Goal: Leave review/rating

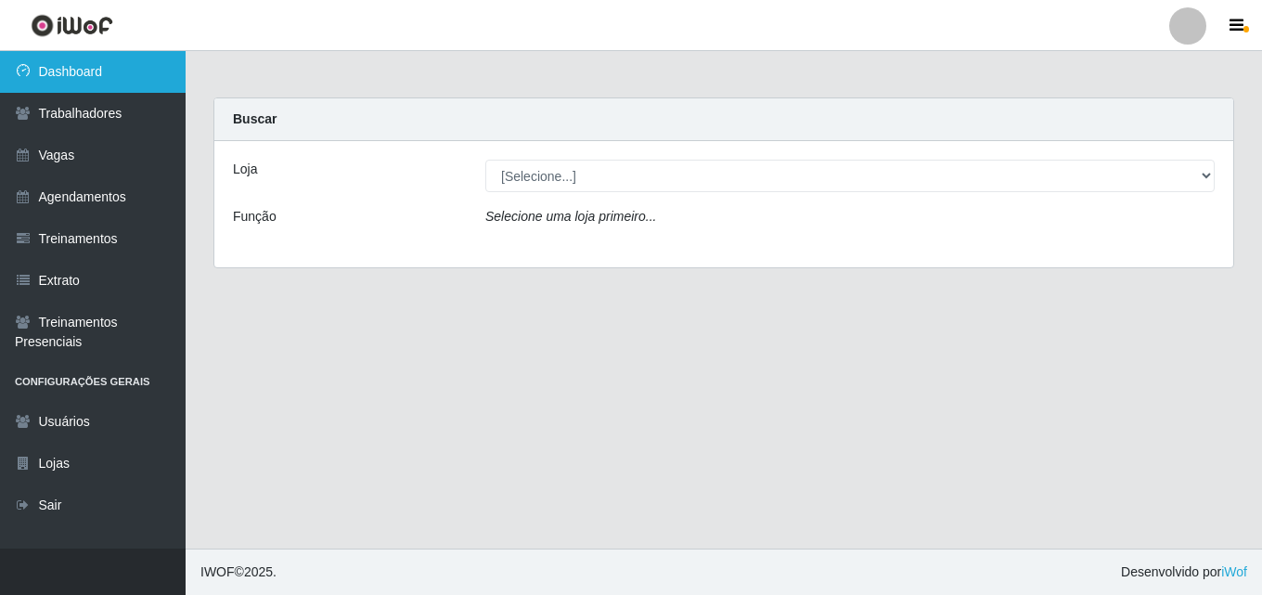
click at [119, 58] on link "Dashboard" at bounding box center [93, 72] width 186 height 42
click at [97, 70] on link "Dashboard" at bounding box center [93, 72] width 186 height 42
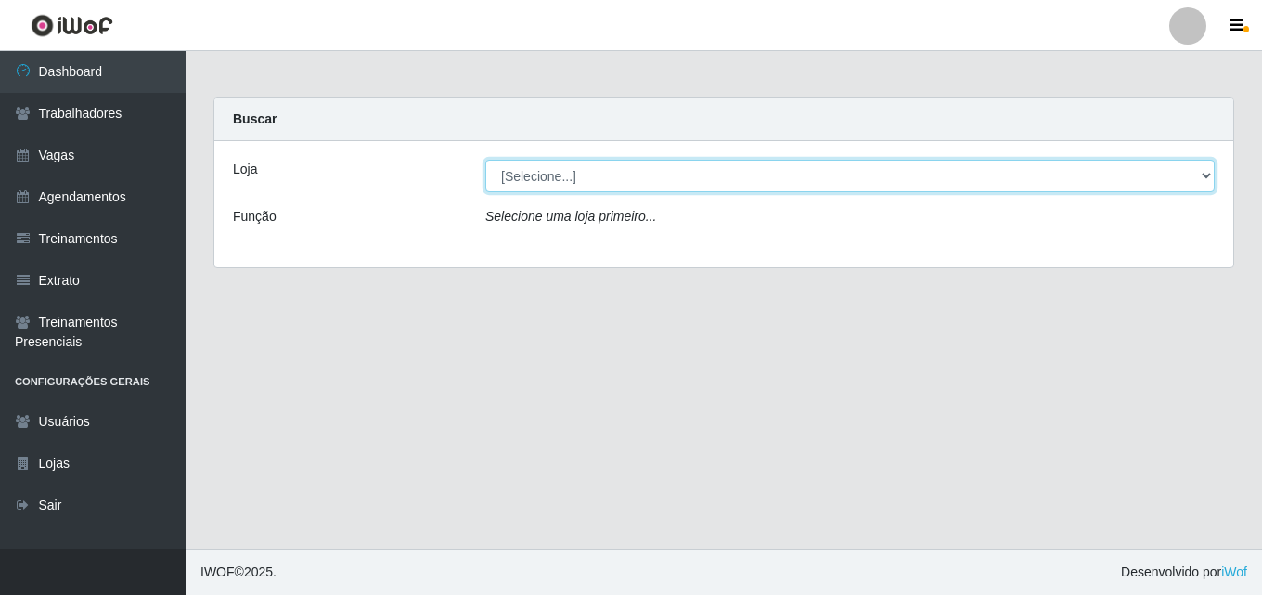
click at [540, 174] on select "[Selecione...] Chinatown Sushimi - [GEOGRAPHIC_DATA]" at bounding box center [849, 176] width 729 height 32
select select "357"
click at [485, 160] on select "[Selecione...] Chinatown Sushimi - [GEOGRAPHIC_DATA]" at bounding box center [849, 176] width 729 height 32
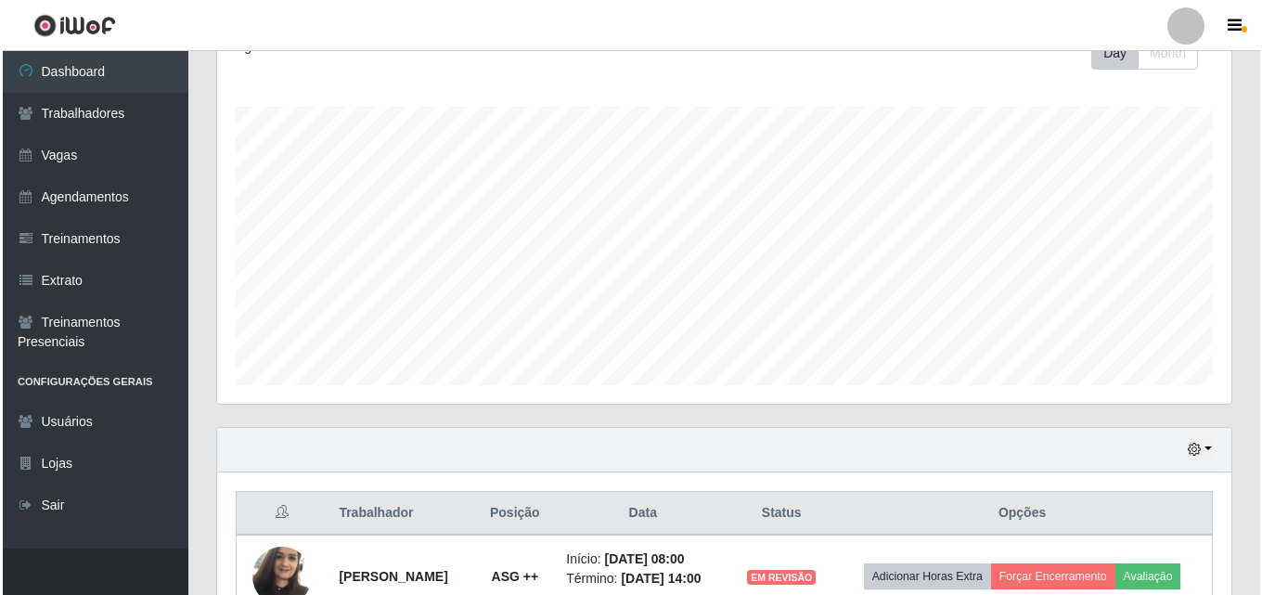
scroll to position [390, 0]
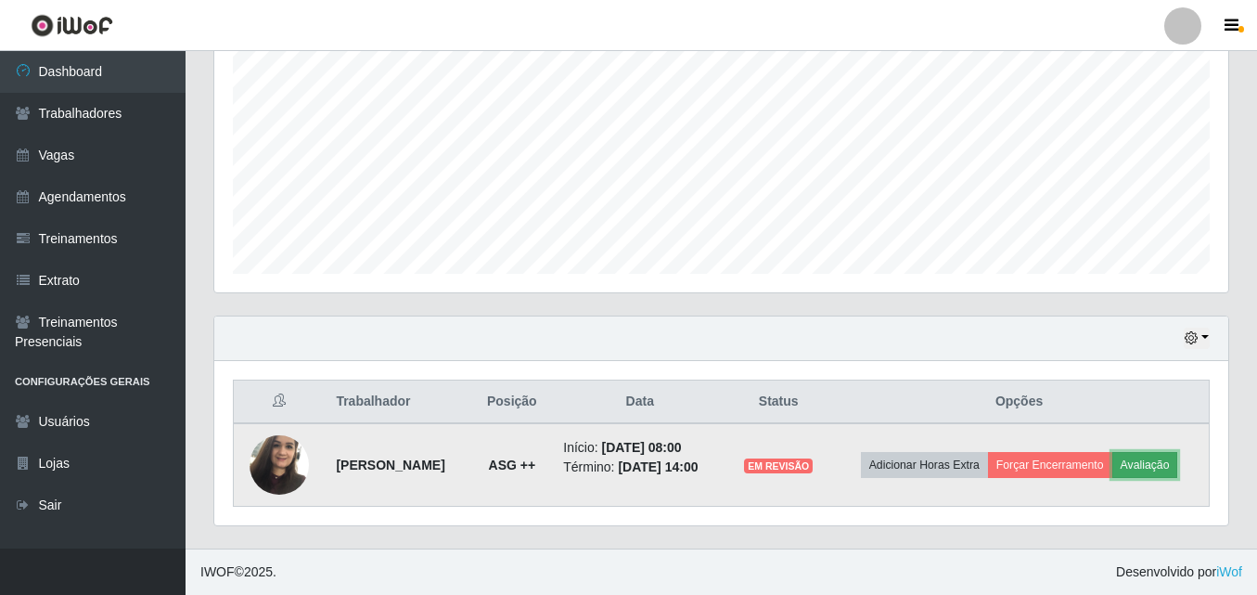
click at [1156, 465] on button "Avaliação" at bounding box center [1145, 465] width 66 height 26
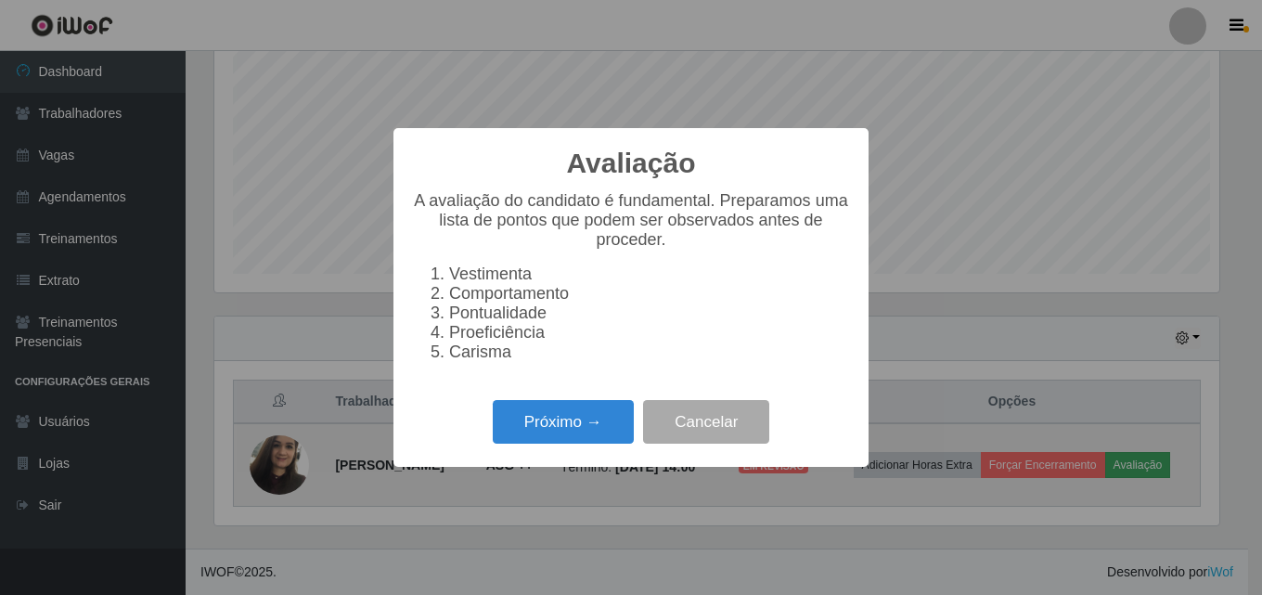
scroll to position [385, 1005]
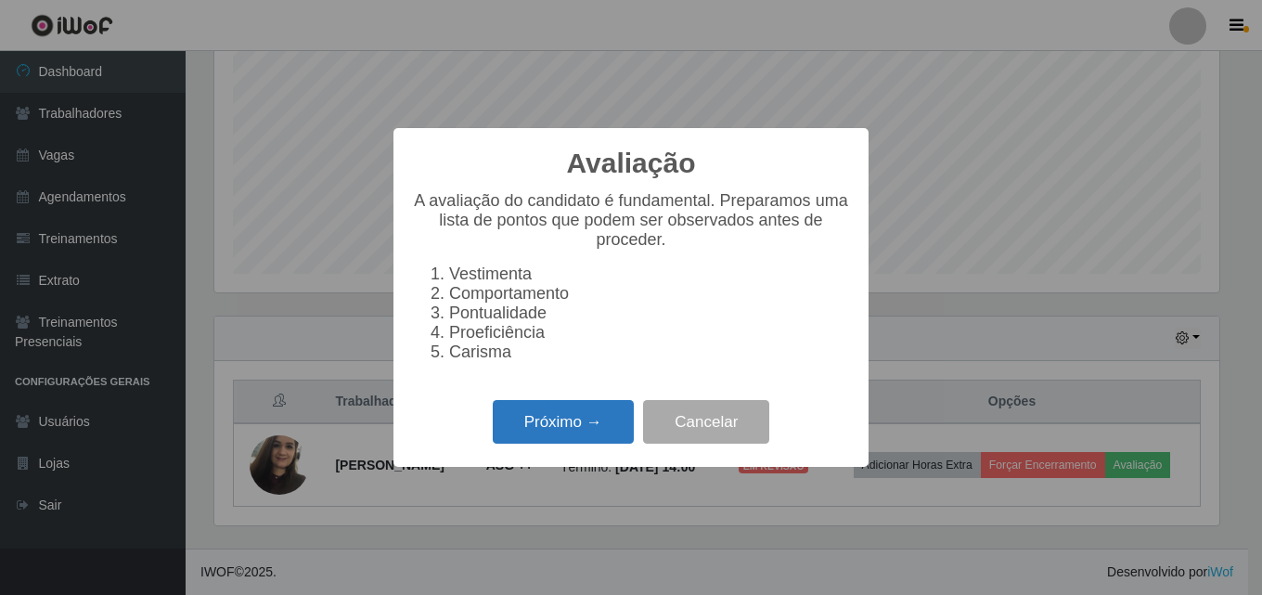
click at [567, 428] on button "Próximo →" at bounding box center [563, 422] width 141 height 44
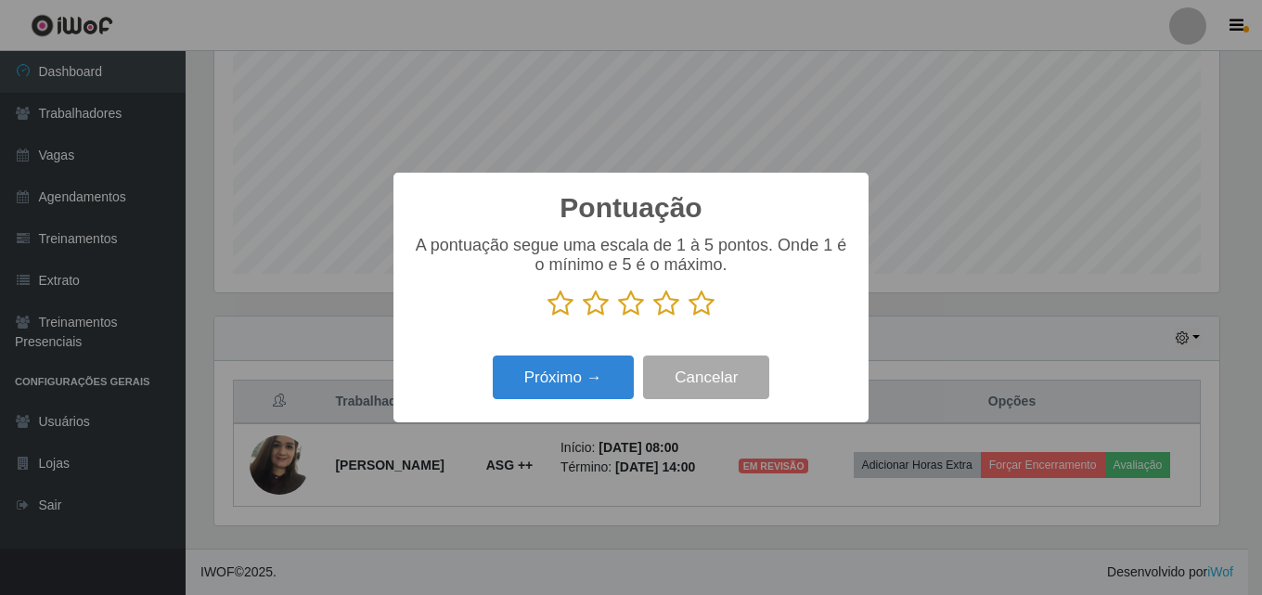
scroll to position [927327, 926707]
click at [562, 302] on icon at bounding box center [560, 303] width 26 height 28
click at [547, 317] on input "radio" at bounding box center [547, 317] width 0 height 0
click at [597, 309] on icon at bounding box center [596, 303] width 26 height 28
click at [583, 317] on input "radio" at bounding box center [583, 317] width 0 height 0
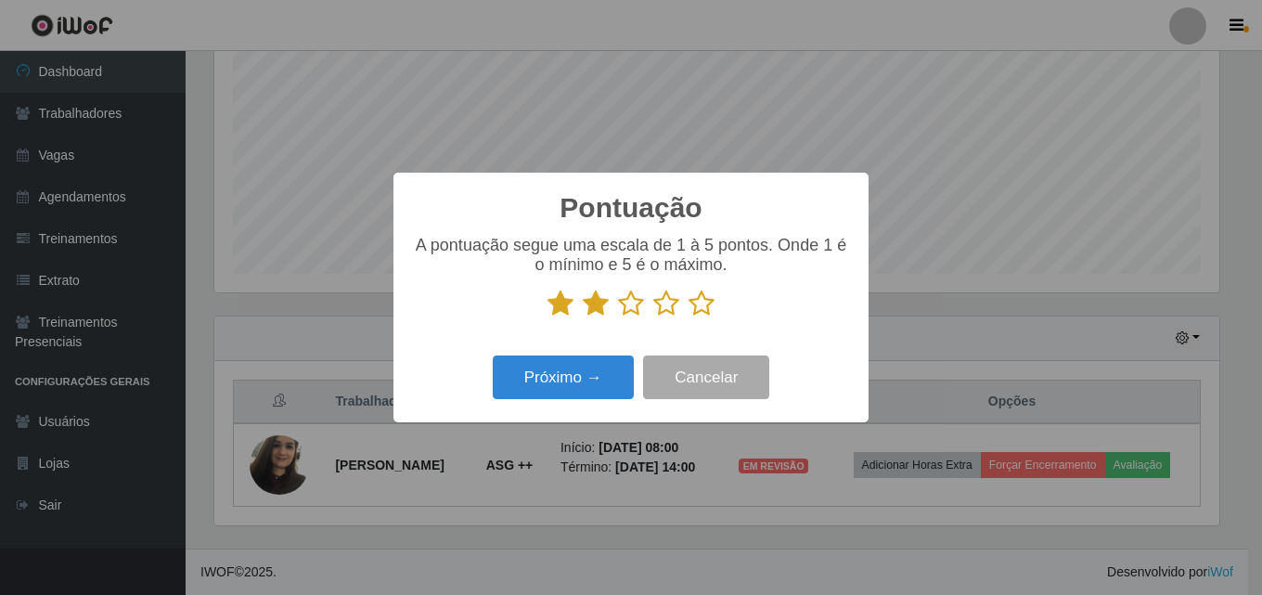
drag, startPoint x: 635, startPoint y: 306, endPoint x: 645, endPoint y: 304, distance: 9.5
click at [637, 306] on icon at bounding box center [631, 303] width 26 height 28
click at [618, 317] on input "radio" at bounding box center [618, 317] width 0 height 0
click at [666, 298] on icon at bounding box center [666, 303] width 26 height 28
click at [653, 317] on input "radio" at bounding box center [653, 317] width 0 height 0
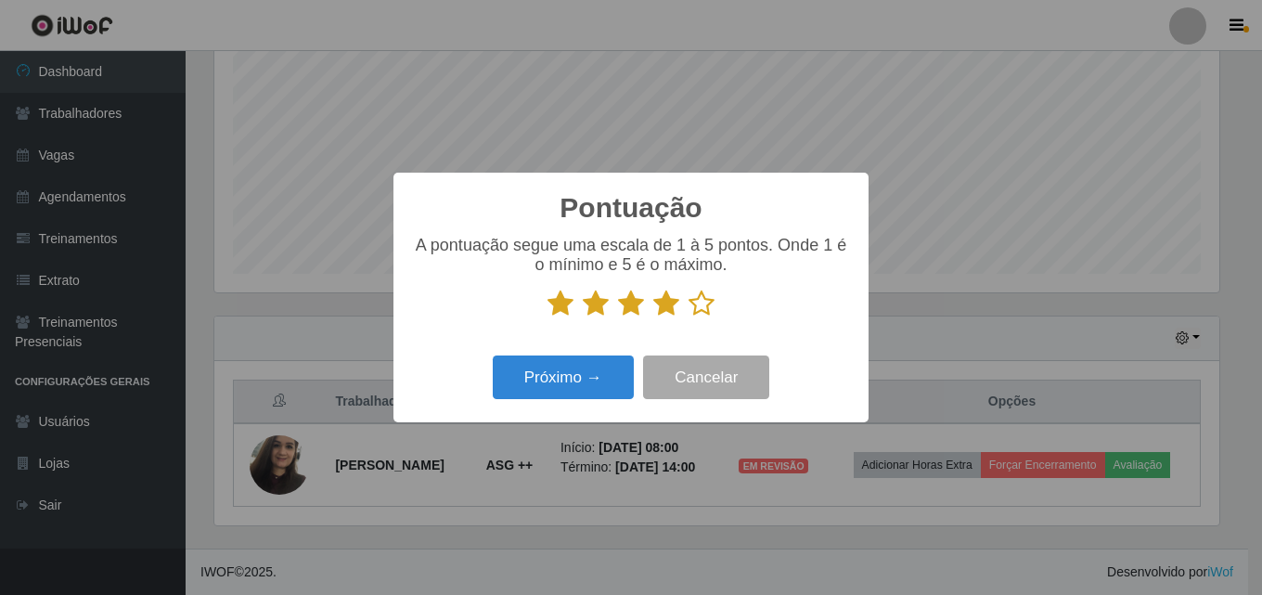
click at [696, 306] on icon at bounding box center [701, 303] width 26 height 28
click at [688, 317] on input "radio" at bounding box center [688, 317] width 0 height 0
click at [553, 371] on button "Próximo →" at bounding box center [563, 377] width 141 height 44
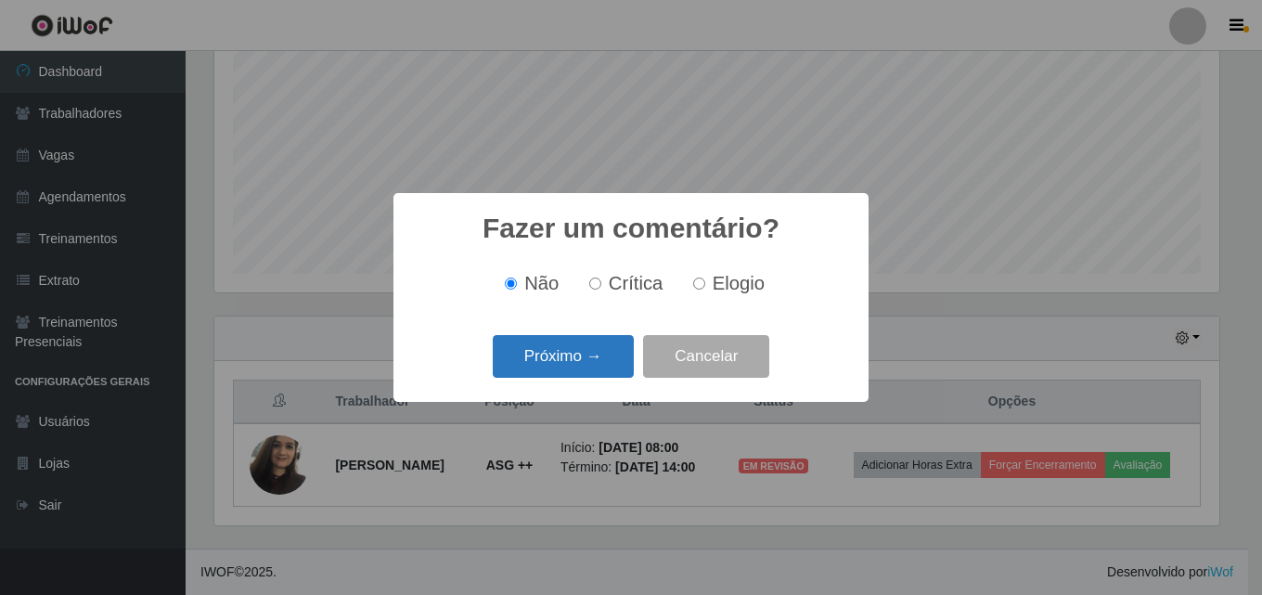
click at [567, 351] on button "Próximo →" at bounding box center [563, 357] width 141 height 44
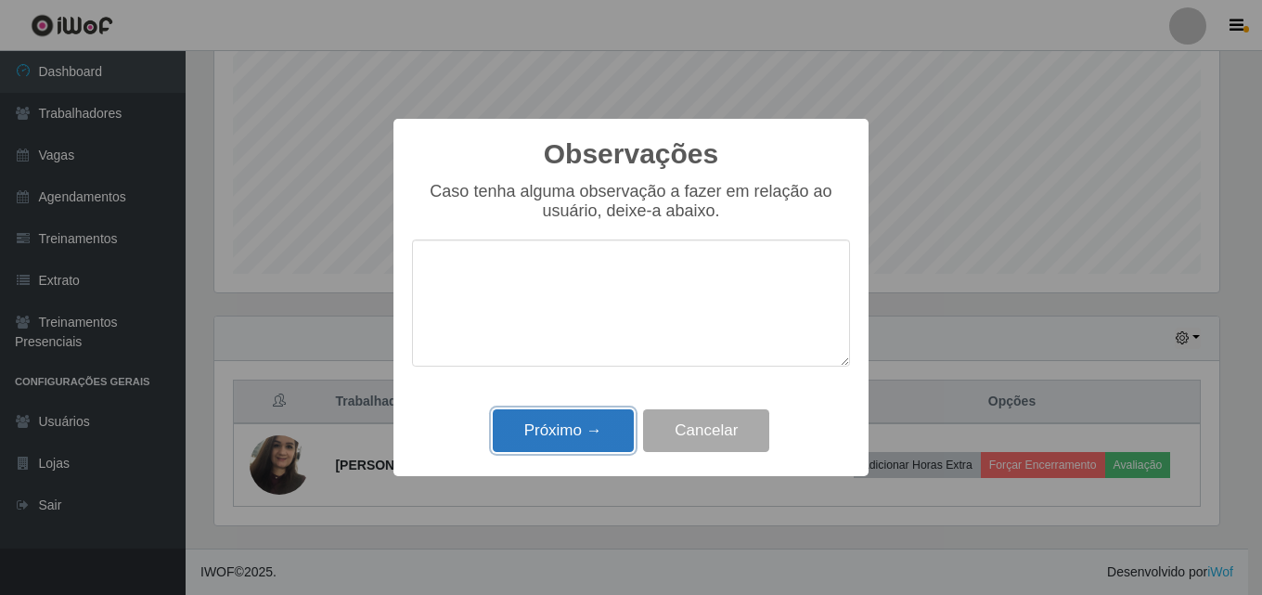
click at [568, 433] on button "Próximo →" at bounding box center [563, 431] width 141 height 44
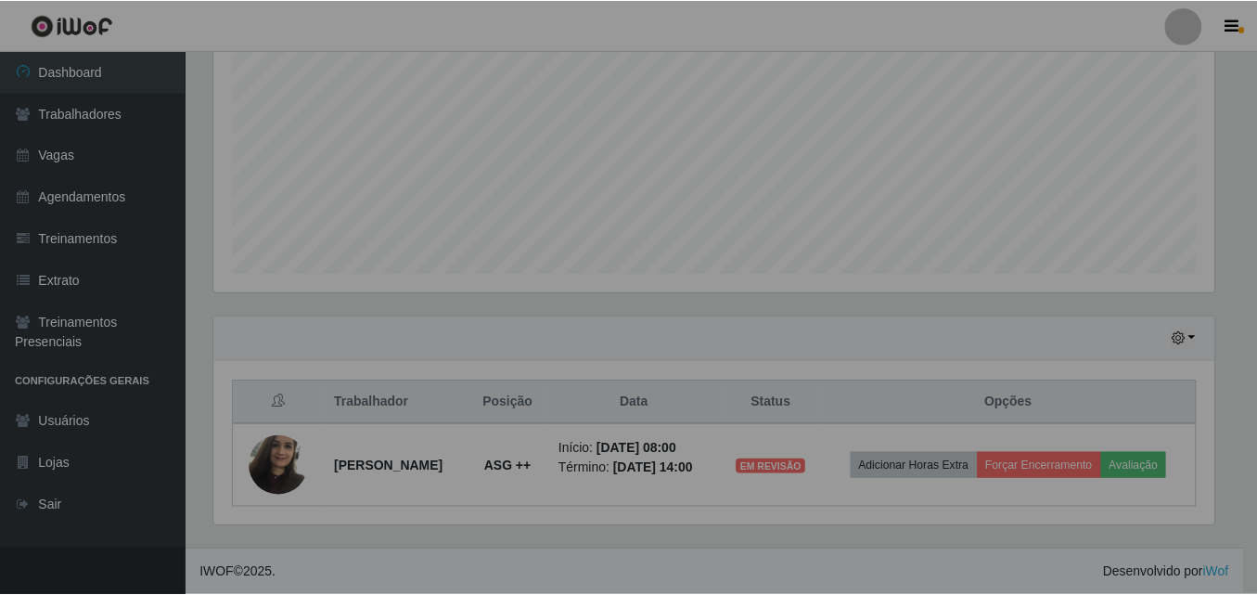
scroll to position [385, 1014]
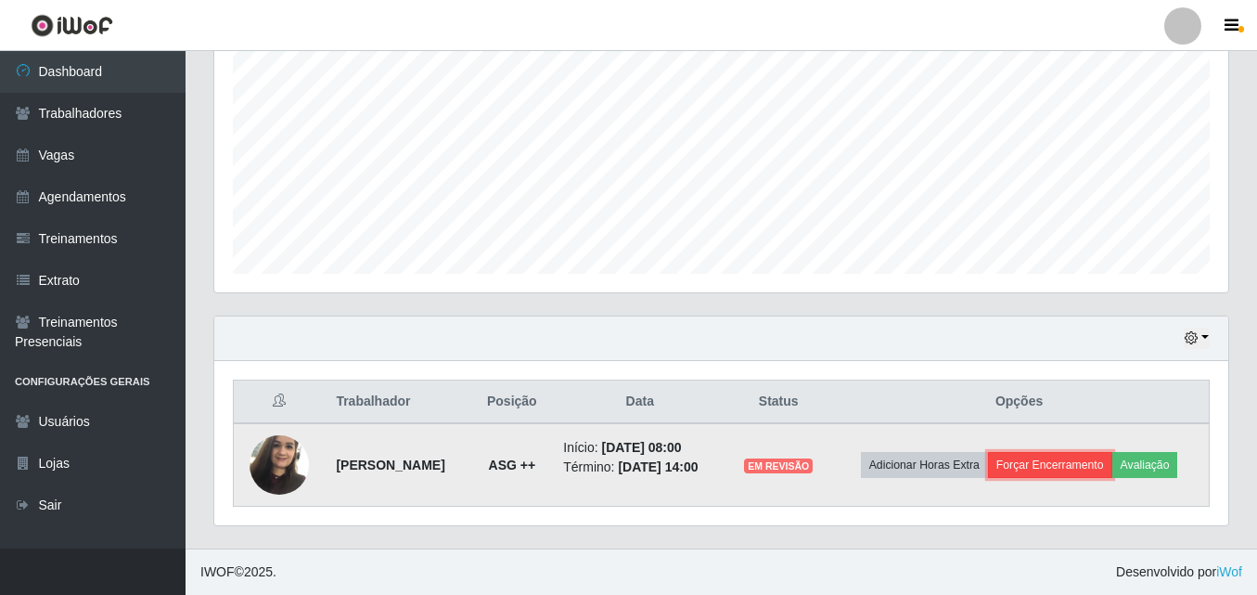
click at [1059, 460] on button "Forçar Encerramento" at bounding box center [1050, 465] width 124 height 26
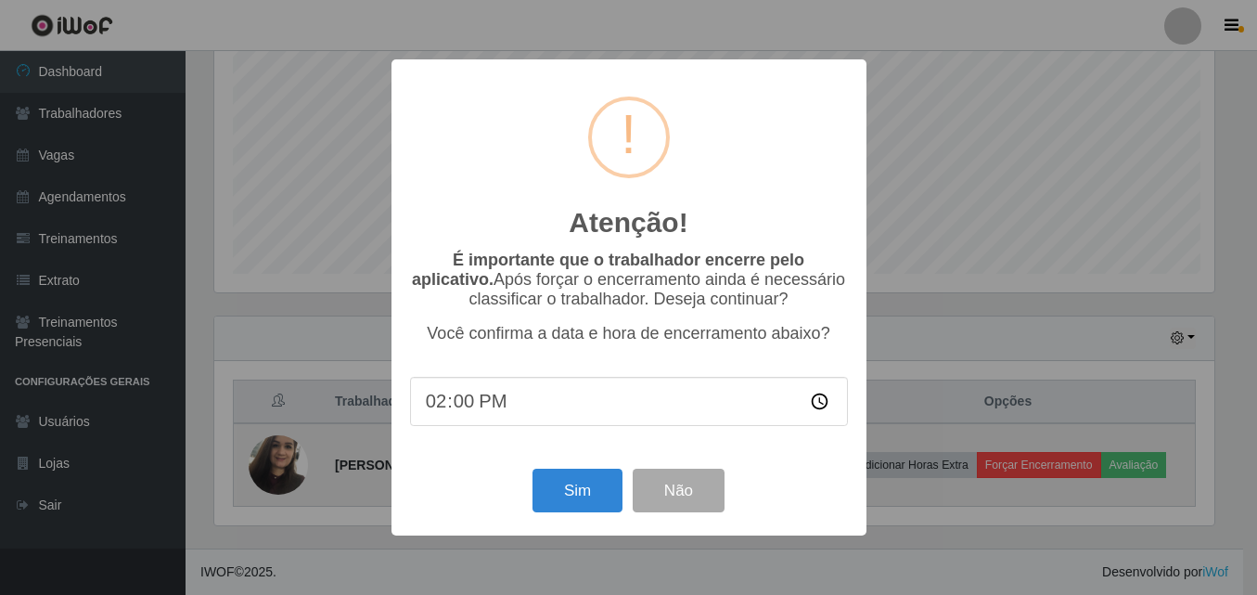
scroll to position [385, 1005]
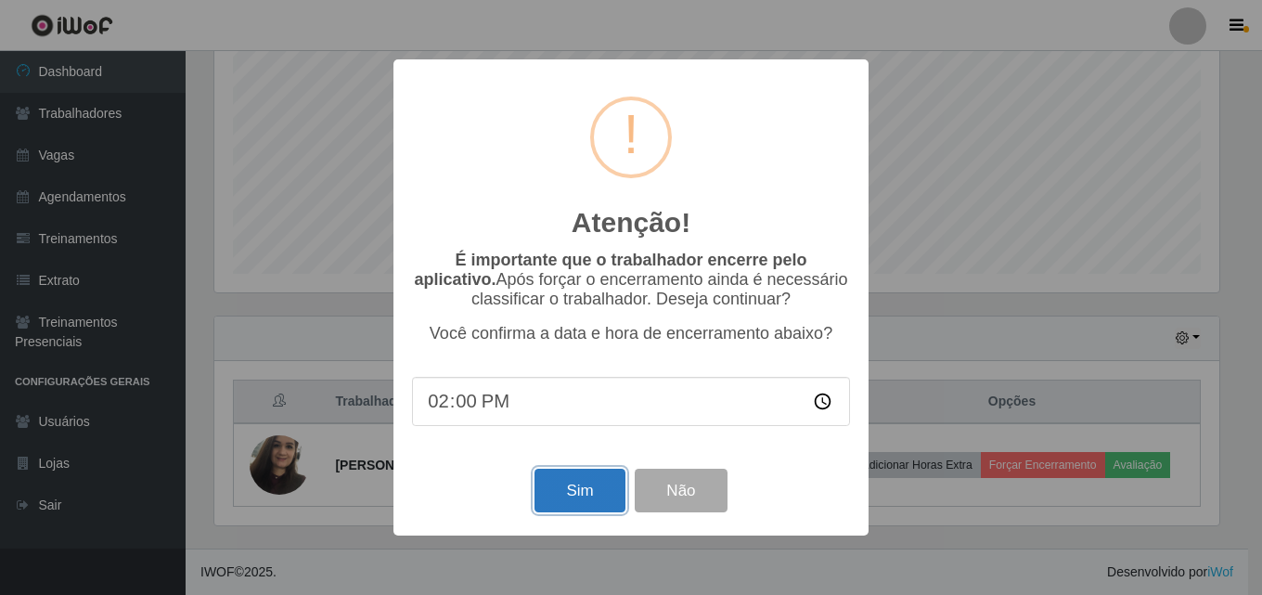
click at [582, 495] on button "Sim" at bounding box center [579, 490] width 90 height 44
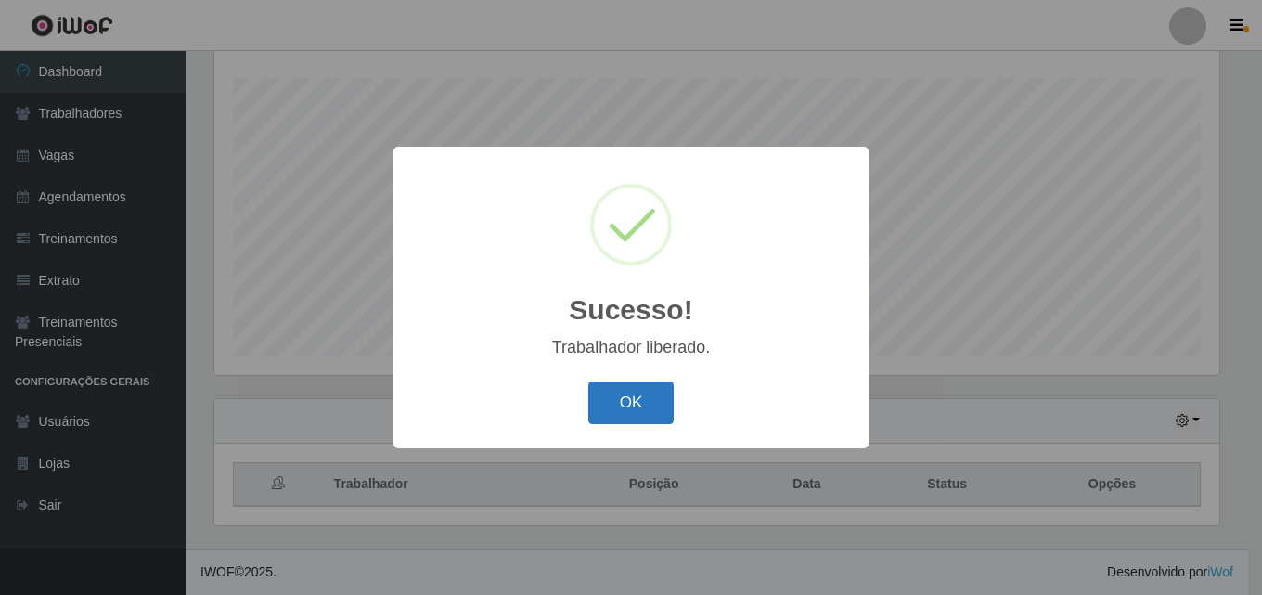
click at [619, 401] on button "OK" at bounding box center [631, 403] width 86 height 44
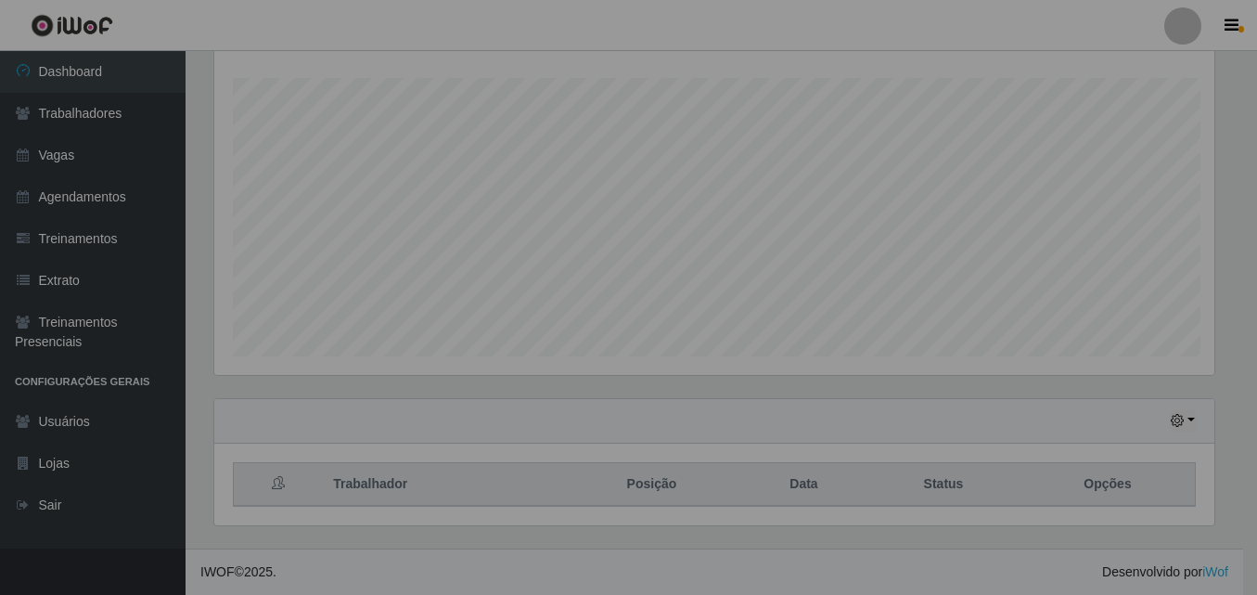
scroll to position [385, 1014]
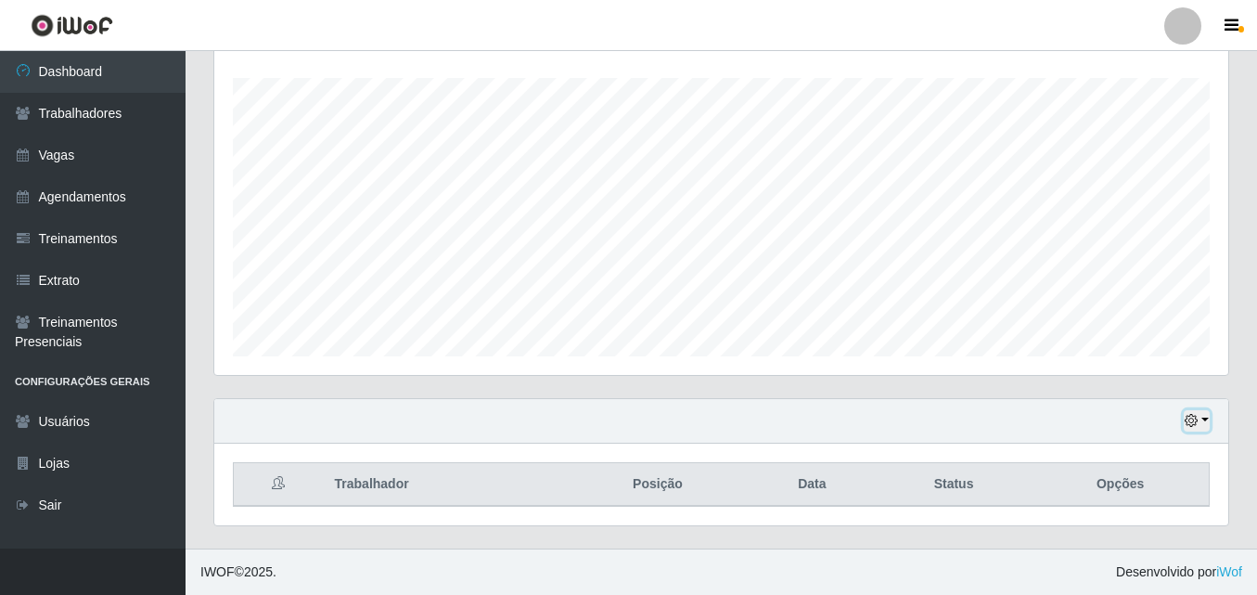
click at [1190, 423] on icon "button" at bounding box center [1191, 420] width 13 height 13
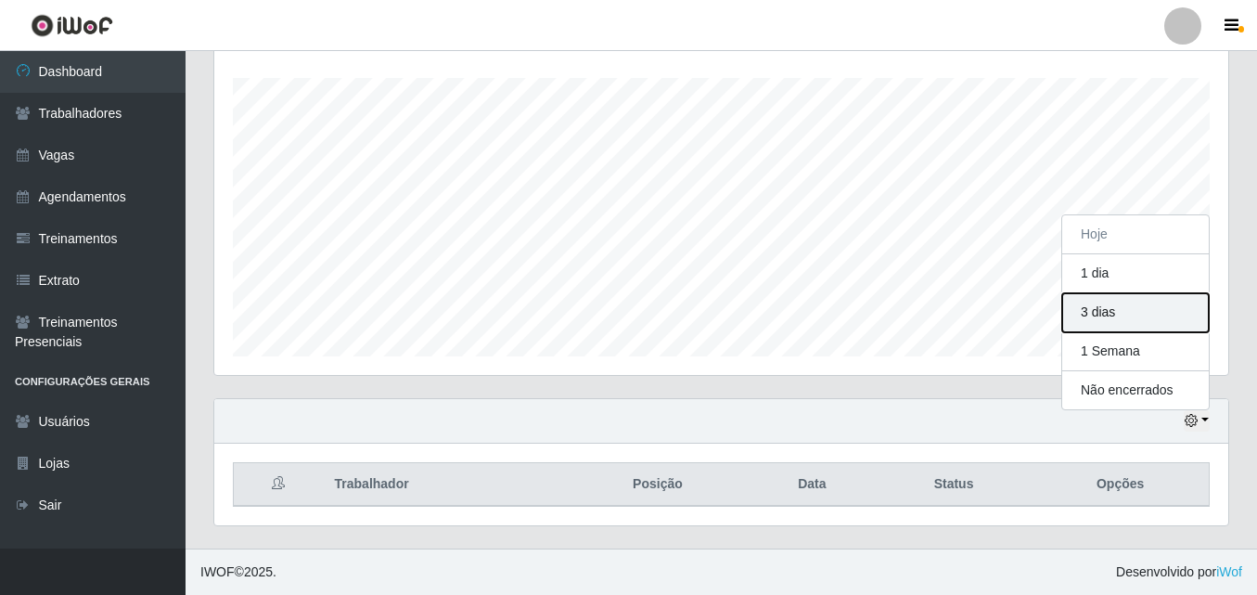
click at [1123, 311] on button "3 dias" at bounding box center [1135, 312] width 147 height 39
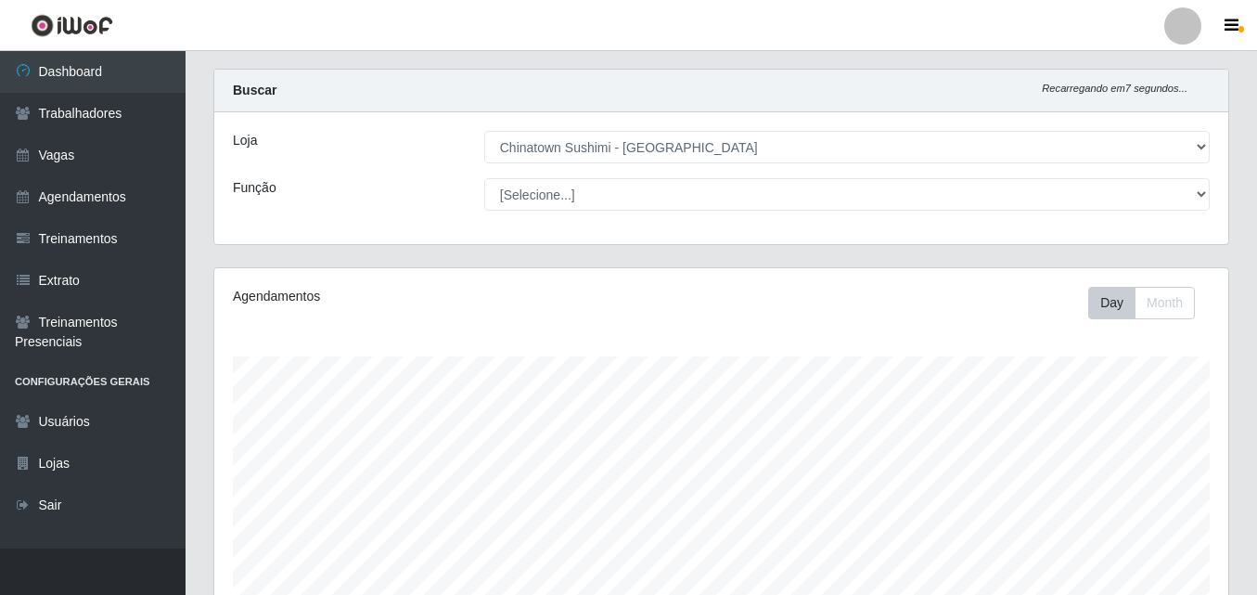
scroll to position [0, 0]
